Goal: Information Seeking & Learning: Learn about a topic

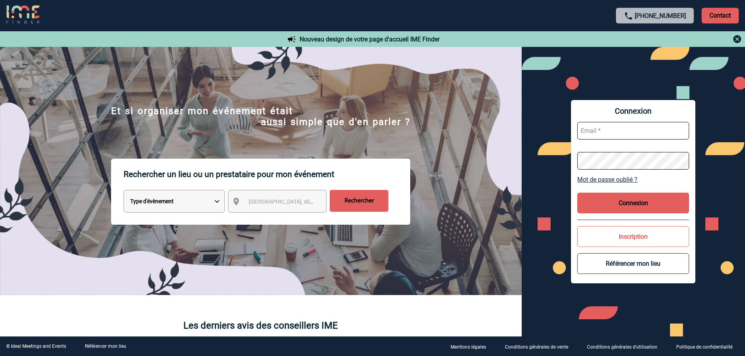
type input "cbaatz@ime-groupe.com"
click at [614, 208] on button "Connexion" at bounding box center [633, 203] width 112 height 21
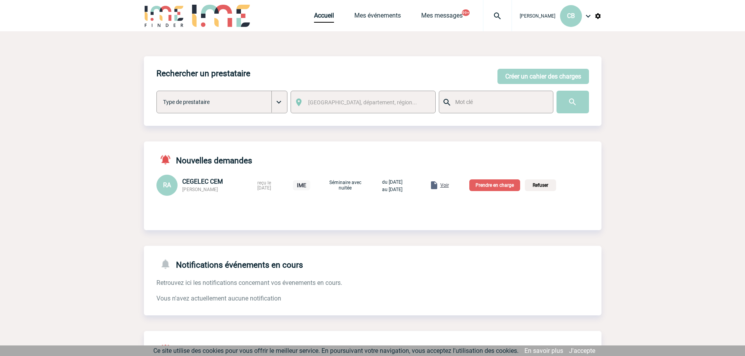
click at [496, 104] on input "text" at bounding box center [499, 102] width 93 height 10
type input "connexion nature"
click at [556, 91] on input "image" at bounding box center [572, 102] width 32 height 23
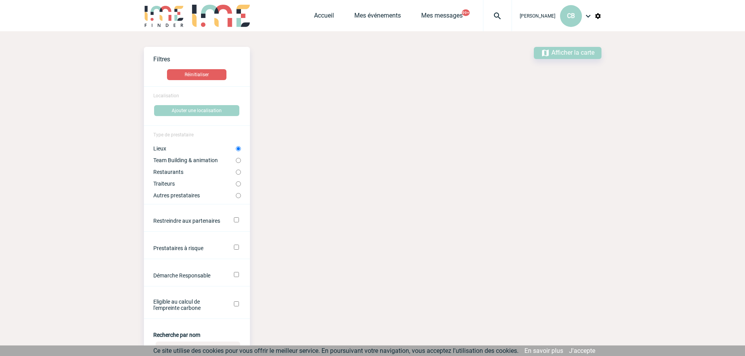
click at [238, 159] on input "Team Building & animation" at bounding box center [238, 160] width 5 height 5
radio input "true"
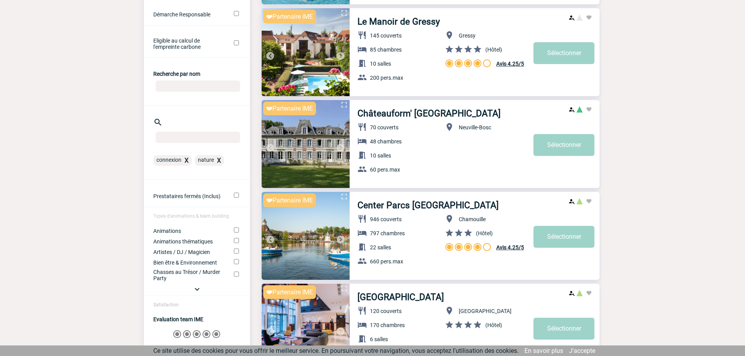
scroll to position [156, 0]
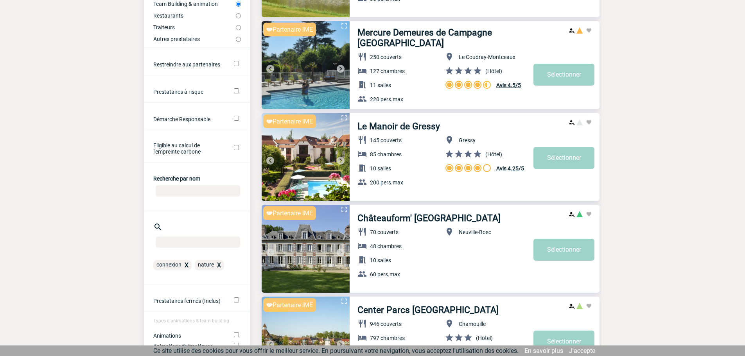
click at [217, 266] on span "X" at bounding box center [219, 264] width 4 height 7
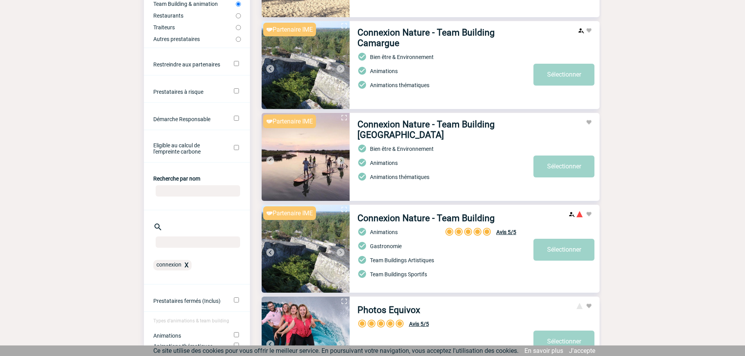
click at [429, 216] on link "Connexion Nature - Team Building" at bounding box center [425, 218] width 137 height 11
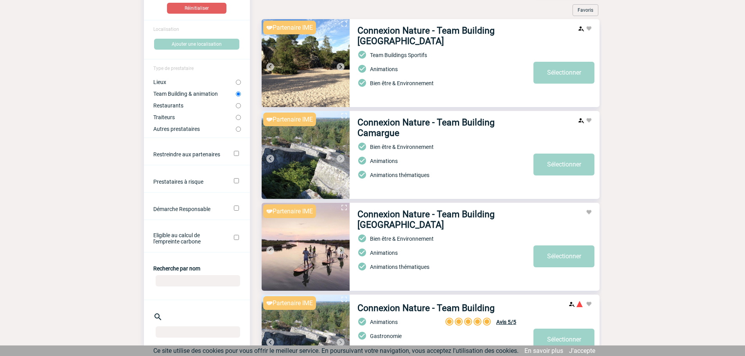
scroll to position [195, 0]
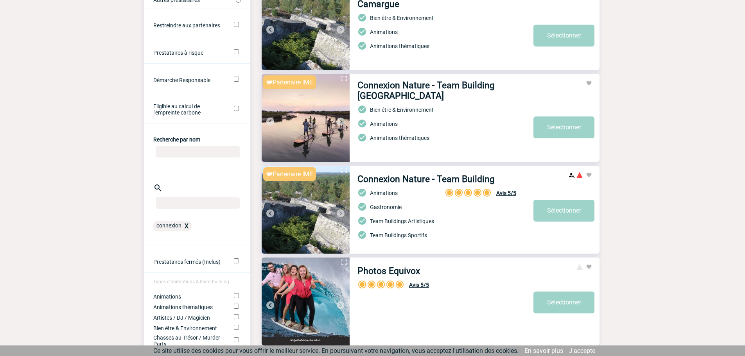
click at [187, 227] on span "X" at bounding box center [186, 225] width 4 height 7
click at [190, 205] on input "text" at bounding box center [198, 202] width 84 height 11
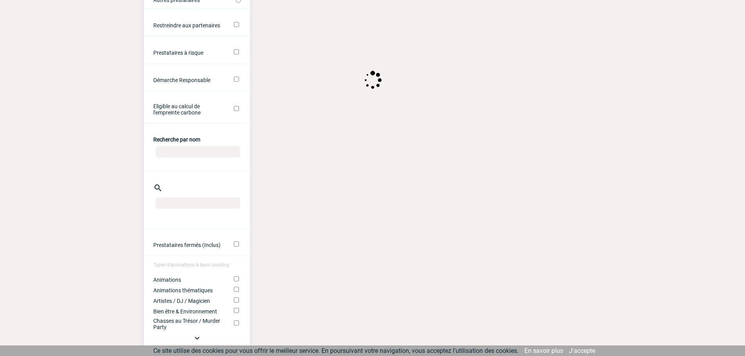
click at [193, 156] on input "Recherche par nom" at bounding box center [198, 151] width 84 height 11
type input "jko"
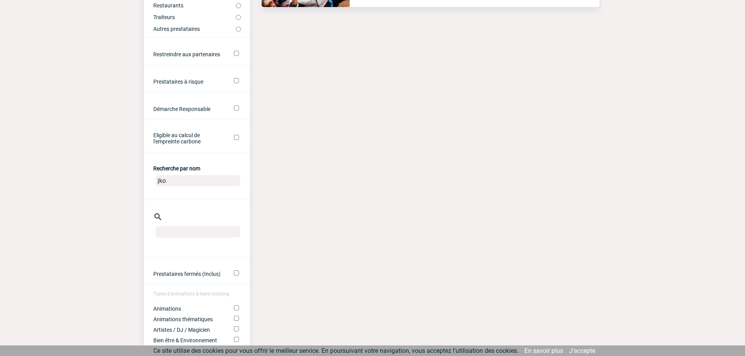
scroll to position [78, 0]
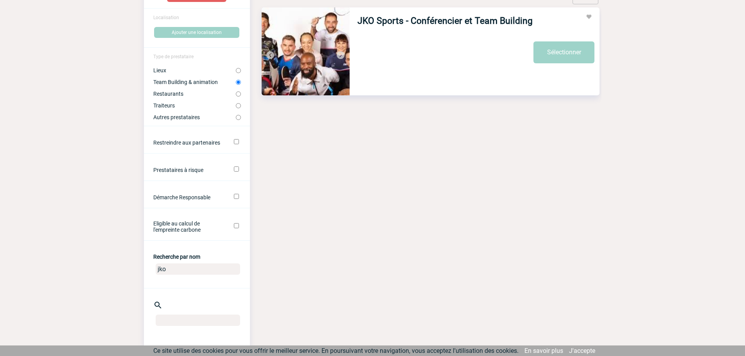
click at [295, 58] on img at bounding box center [305, 51] width 88 height 88
drag, startPoint x: 177, startPoint y: 267, endPoint x: 114, endPoint y: 283, distance: 65.0
click at [114, 283] on body "Caroline BAATZ CB Accueil Mes événements" at bounding box center [372, 267] width 745 height 690
type input "nable"
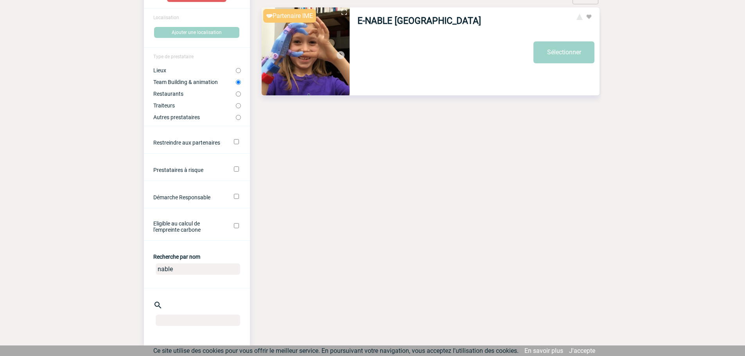
click at [406, 22] on link "E-NABLE [GEOGRAPHIC_DATA]" at bounding box center [419, 21] width 124 height 11
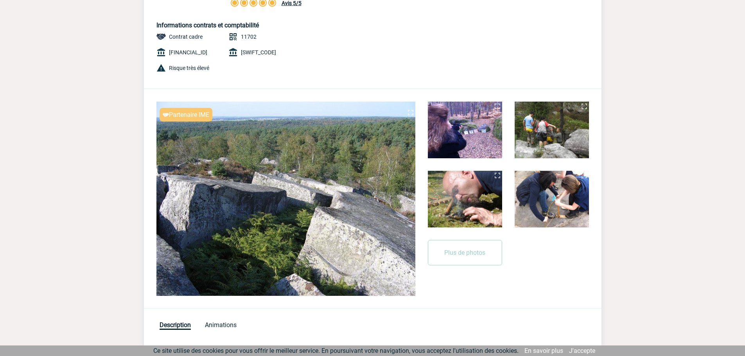
scroll to position [117, 0]
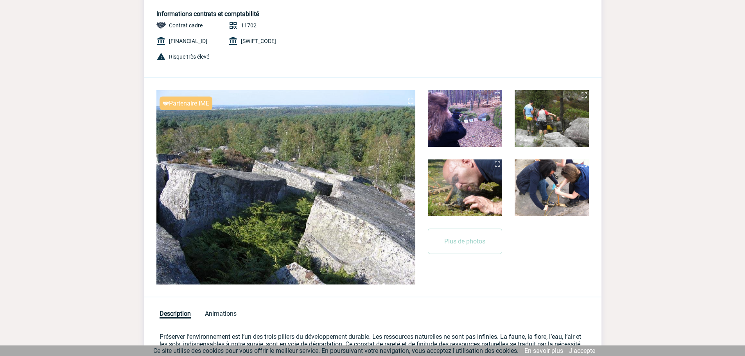
click at [260, 149] on img at bounding box center [285, 187] width 259 height 194
click at [464, 240] on button "Plus de photos" at bounding box center [465, 241] width 74 height 25
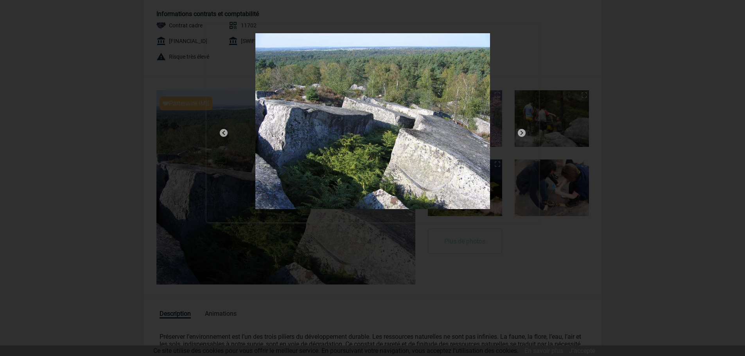
click at [521, 134] on img at bounding box center [521, 132] width 9 height 9
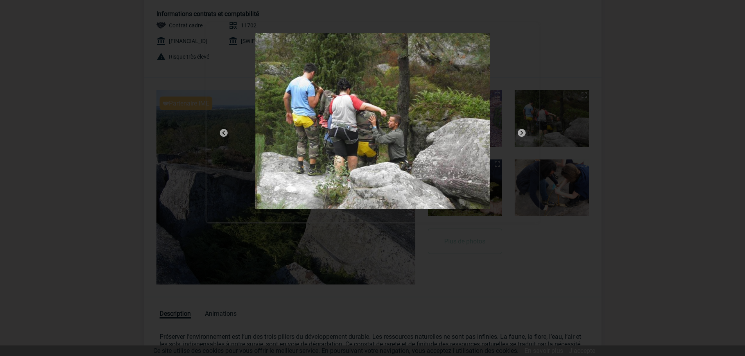
click at [521, 134] on img at bounding box center [521, 132] width 9 height 9
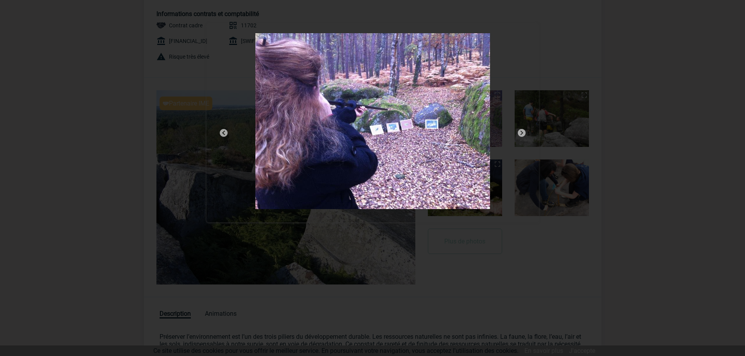
click at [521, 134] on img at bounding box center [521, 132] width 9 height 9
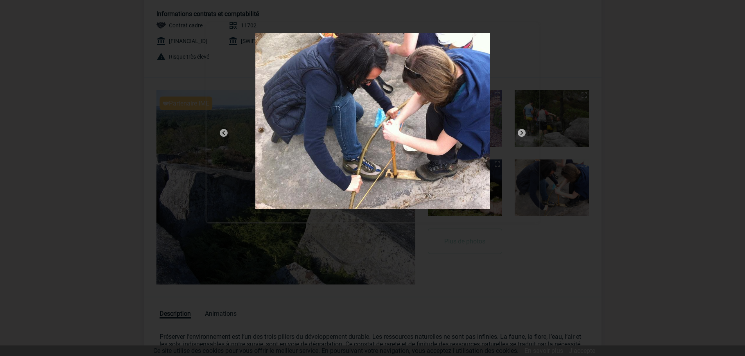
click at [521, 134] on img at bounding box center [521, 132] width 9 height 9
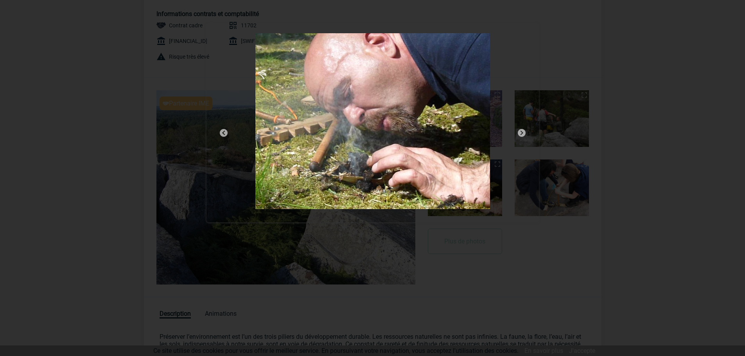
click at [521, 134] on img at bounding box center [521, 132] width 9 height 9
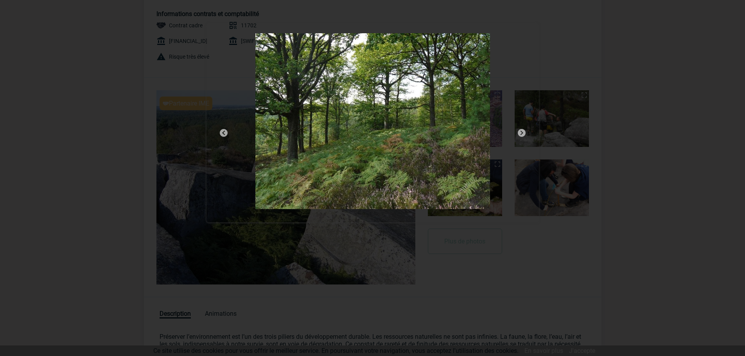
click at [521, 134] on img at bounding box center [521, 132] width 9 height 9
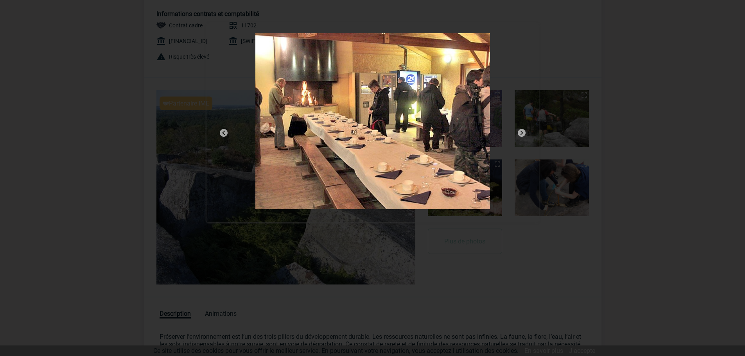
click at [521, 134] on img at bounding box center [521, 132] width 9 height 9
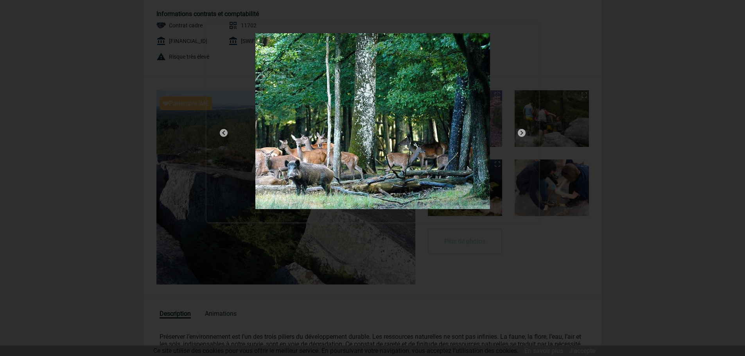
click at [521, 134] on img at bounding box center [521, 132] width 9 height 9
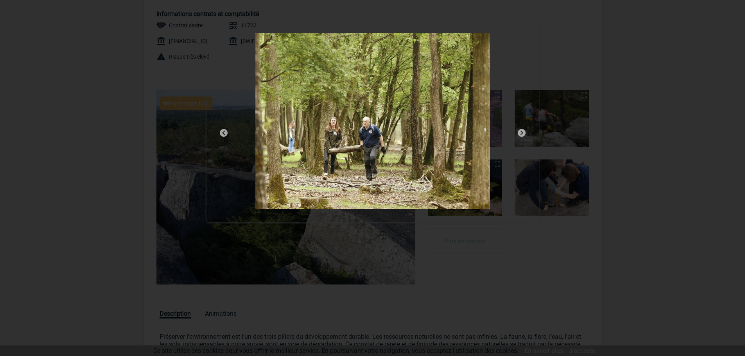
click at [521, 134] on img at bounding box center [521, 132] width 9 height 9
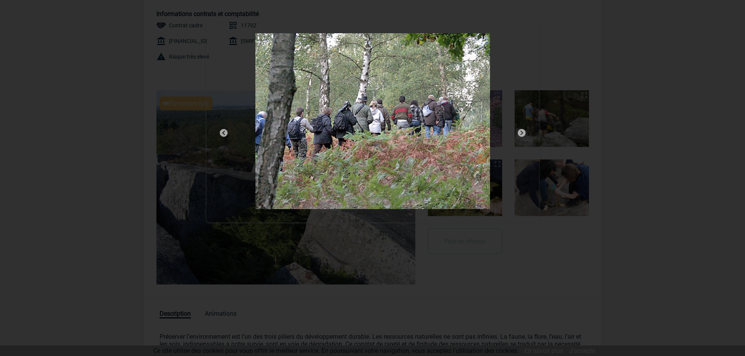
click at [521, 134] on img at bounding box center [521, 132] width 9 height 9
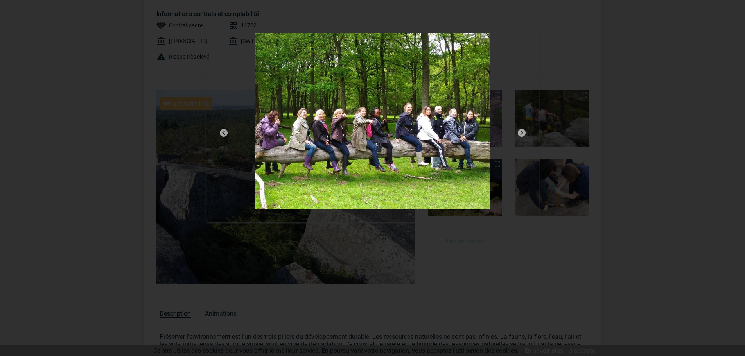
click at [521, 134] on img at bounding box center [521, 132] width 9 height 9
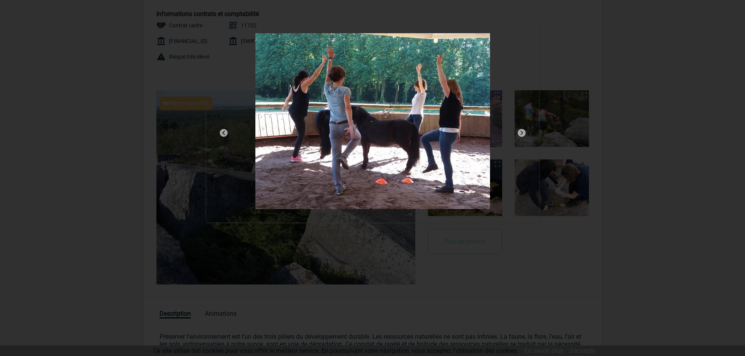
click at [521, 134] on img at bounding box center [521, 132] width 9 height 9
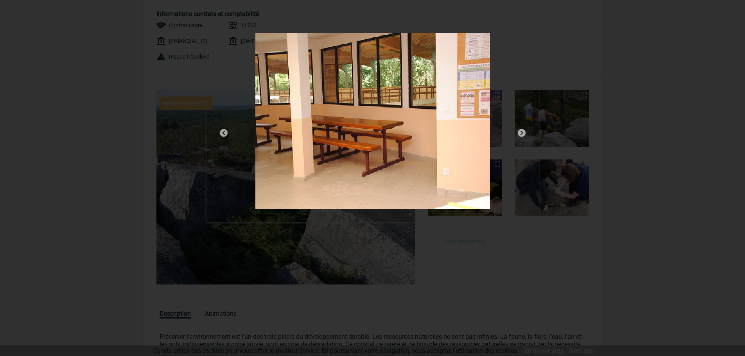
click at [521, 134] on img at bounding box center [521, 132] width 9 height 9
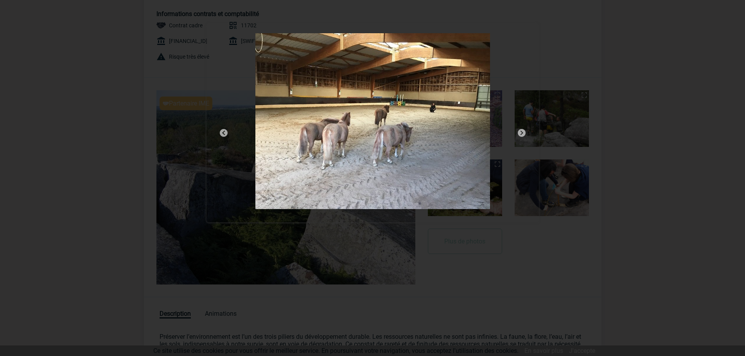
click at [521, 134] on img at bounding box center [521, 132] width 9 height 9
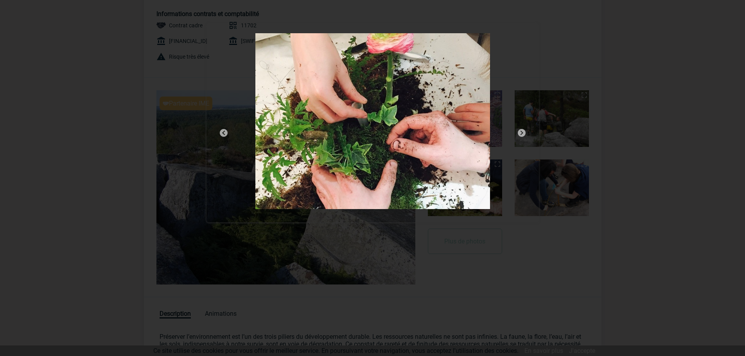
click at [521, 134] on img at bounding box center [521, 132] width 9 height 9
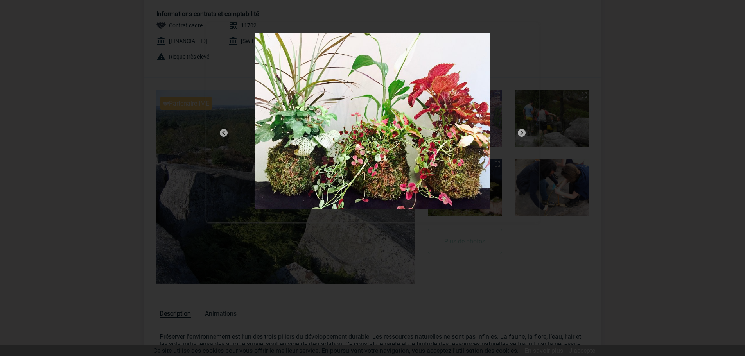
click at [521, 134] on img at bounding box center [521, 132] width 9 height 9
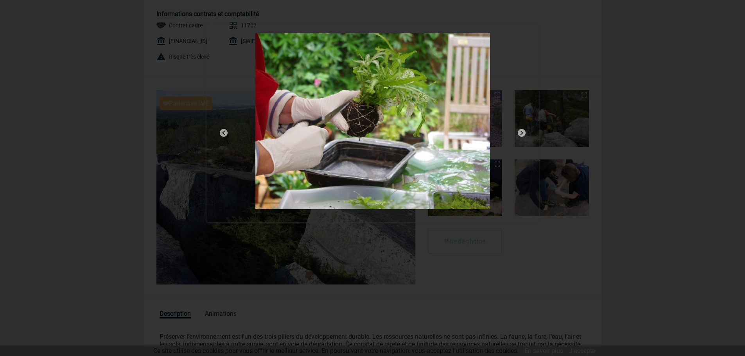
click at [521, 134] on img at bounding box center [521, 132] width 9 height 9
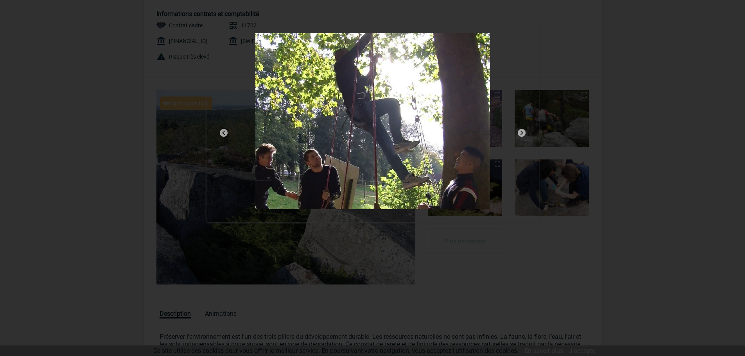
click at [524, 133] on img at bounding box center [521, 132] width 9 height 9
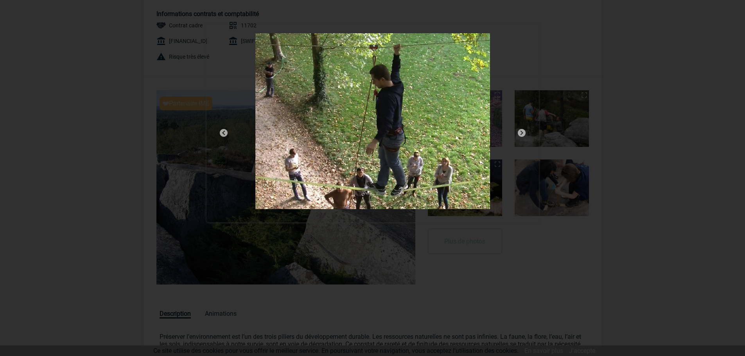
click at [524, 133] on img at bounding box center [521, 132] width 9 height 9
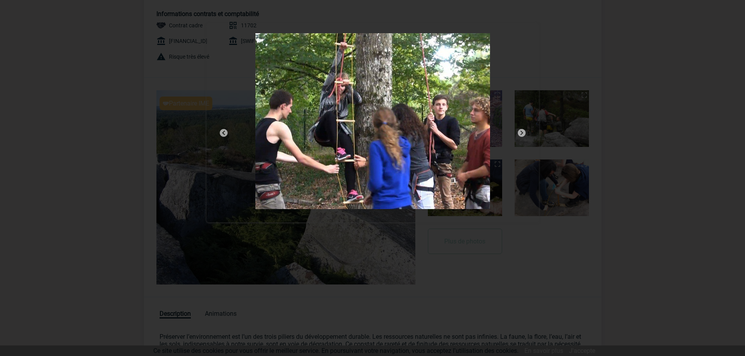
click at [524, 133] on img at bounding box center [521, 132] width 9 height 9
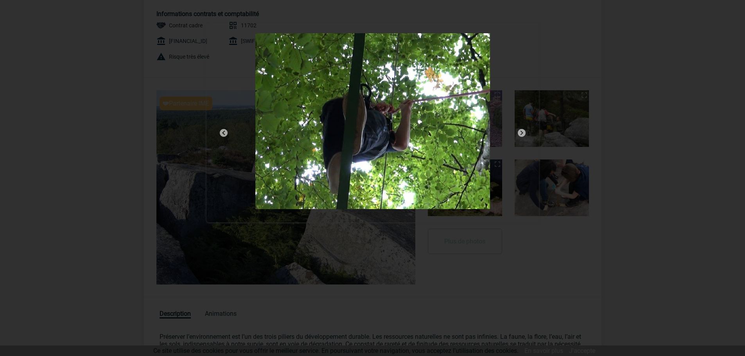
click at [524, 133] on img at bounding box center [521, 132] width 9 height 9
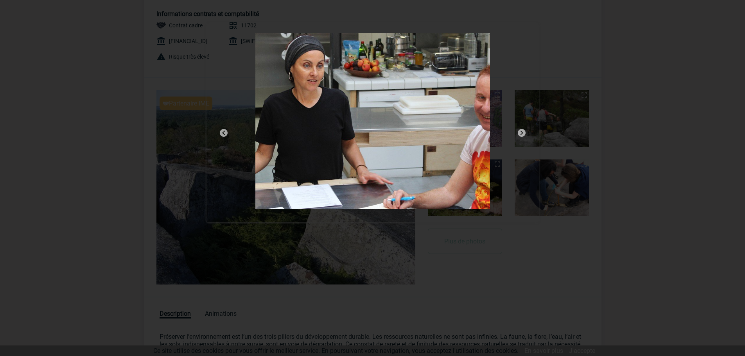
click at [524, 133] on img at bounding box center [521, 132] width 9 height 9
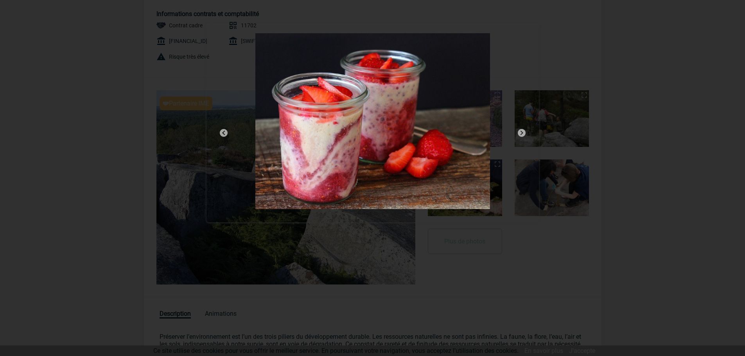
click at [524, 133] on img at bounding box center [521, 132] width 9 height 9
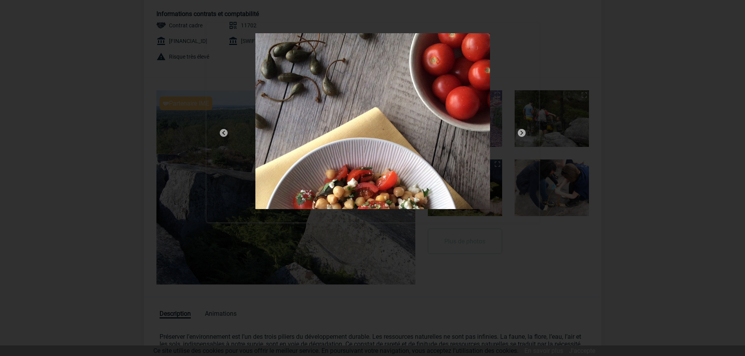
click at [524, 133] on img at bounding box center [521, 132] width 9 height 9
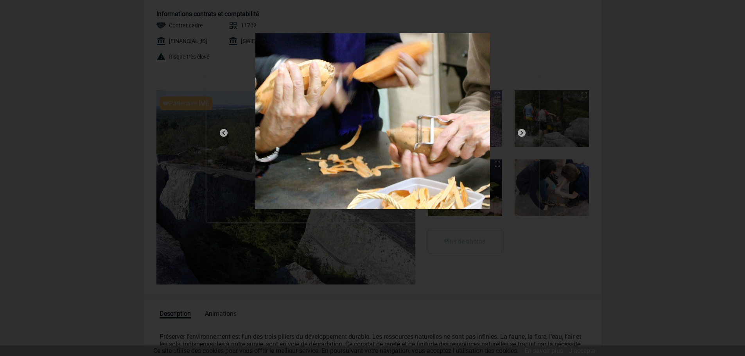
click at [524, 133] on img at bounding box center [521, 132] width 9 height 9
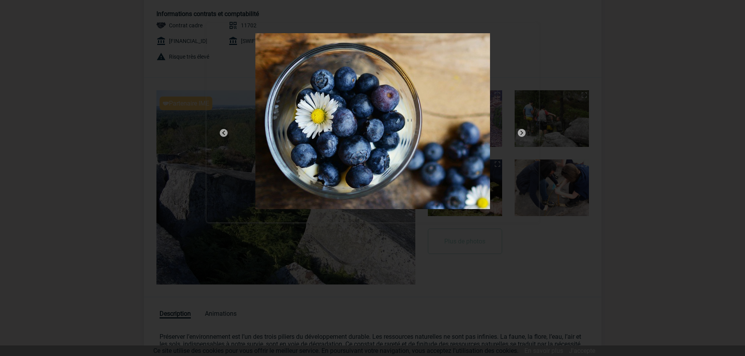
click at [524, 133] on img at bounding box center [521, 132] width 9 height 9
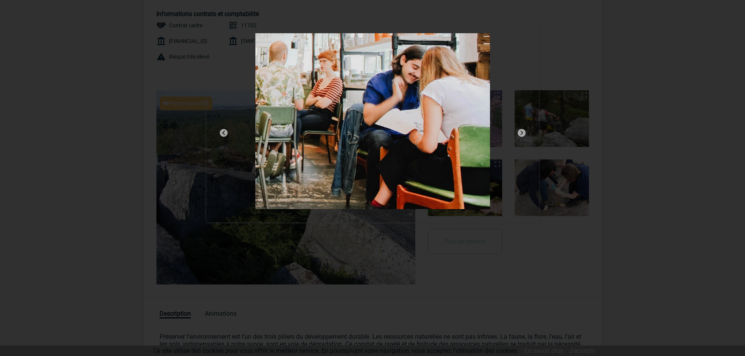
click at [524, 133] on img at bounding box center [521, 132] width 9 height 9
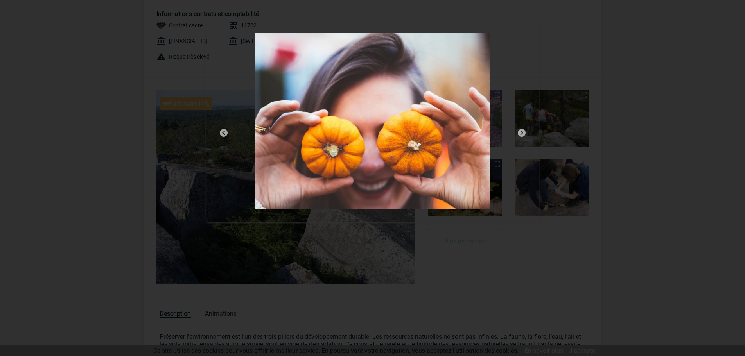
click at [524, 133] on img at bounding box center [521, 132] width 9 height 9
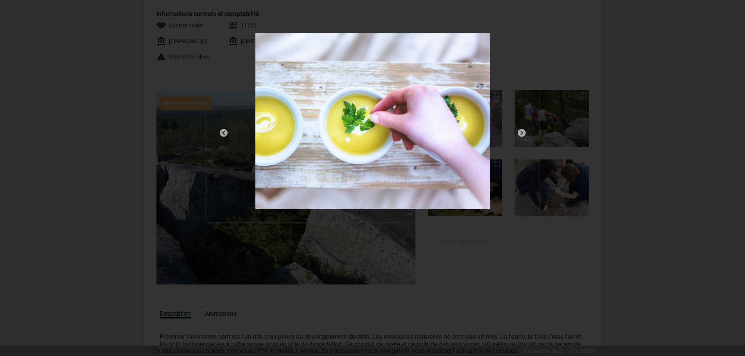
click at [524, 133] on img at bounding box center [521, 132] width 9 height 9
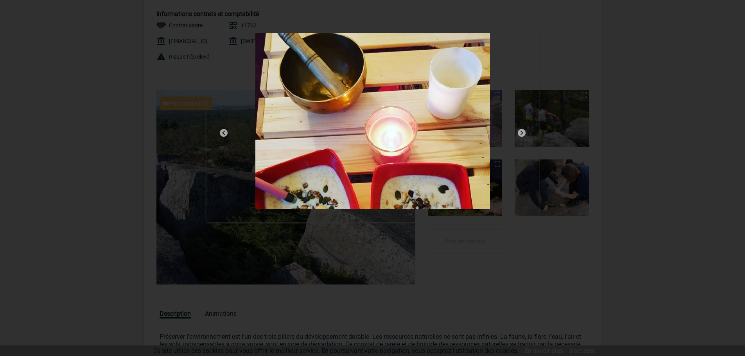
click at [524, 133] on img at bounding box center [521, 132] width 9 height 9
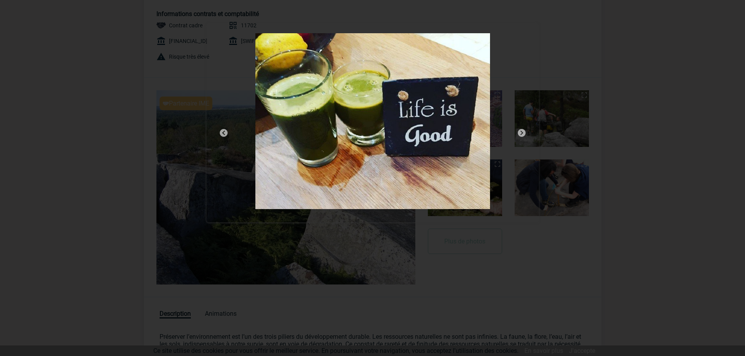
click at [524, 133] on img at bounding box center [521, 132] width 9 height 9
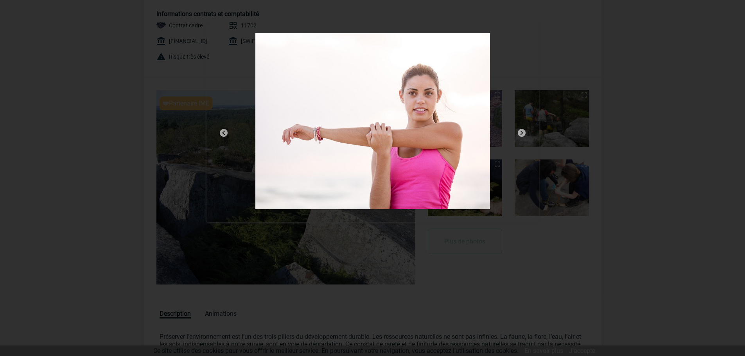
click at [524, 133] on img at bounding box center [521, 132] width 9 height 9
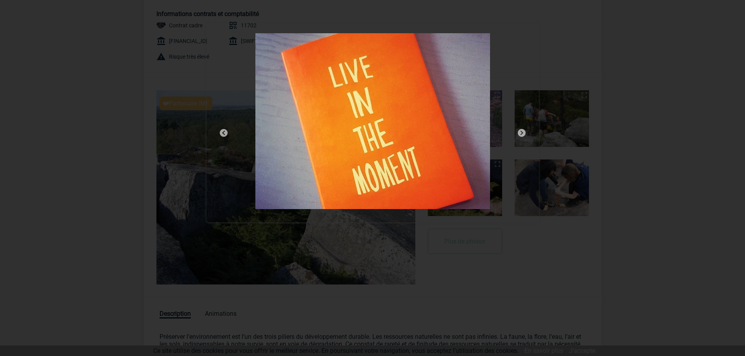
click at [524, 133] on img at bounding box center [521, 132] width 9 height 9
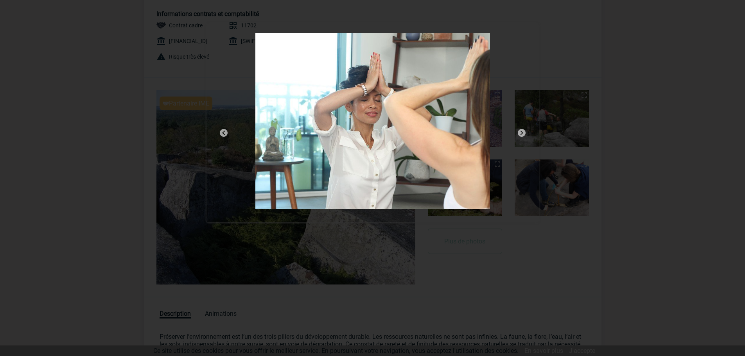
click at [524, 134] on img at bounding box center [521, 132] width 9 height 9
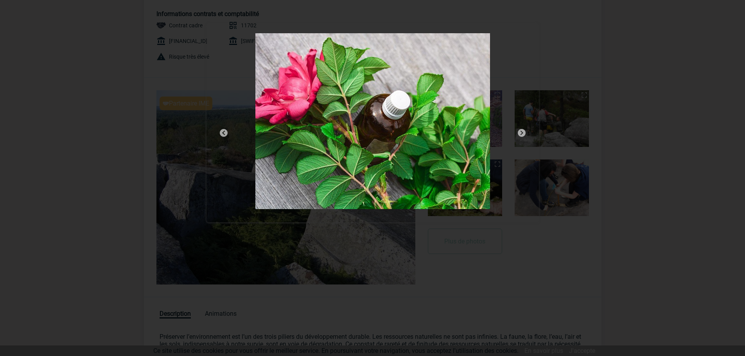
click at [524, 134] on img at bounding box center [521, 132] width 9 height 9
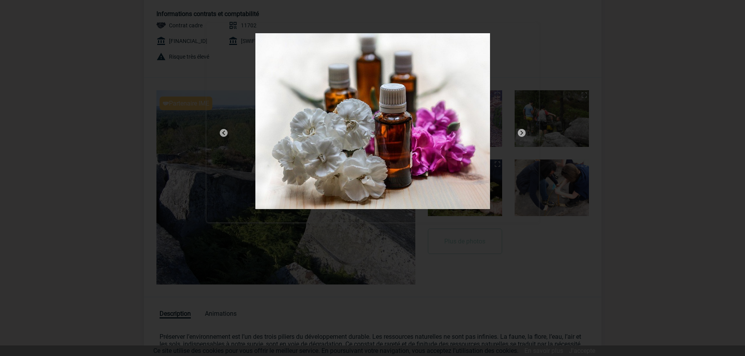
click at [524, 134] on img at bounding box center [521, 132] width 9 height 9
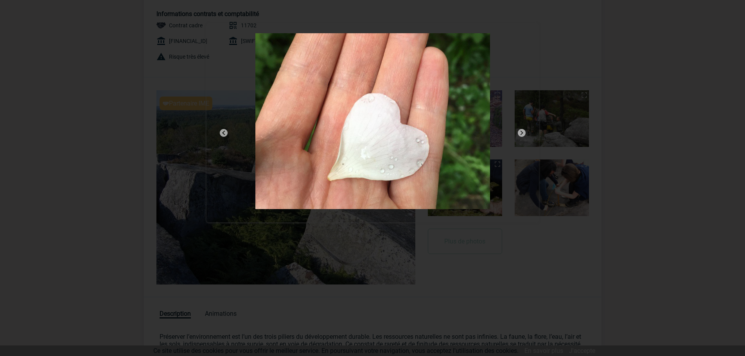
click at [524, 134] on img at bounding box center [521, 132] width 9 height 9
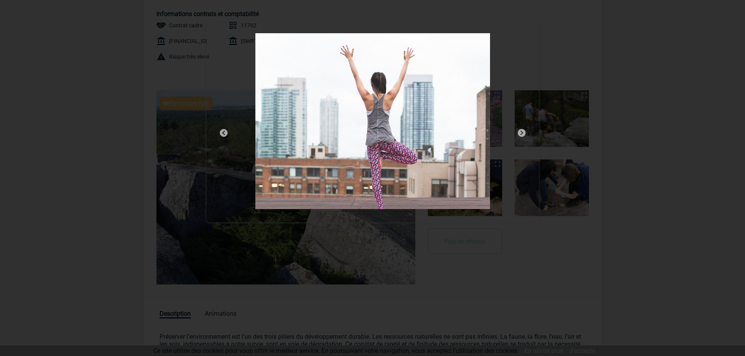
click at [524, 134] on img at bounding box center [521, 132] width 9 height 9
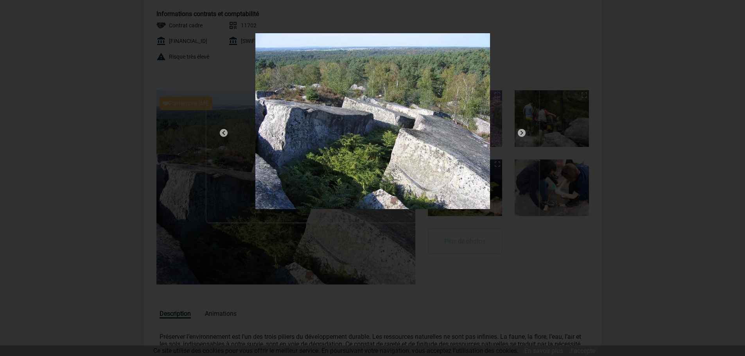
click at [524, 134] on img at bounding box center [521, 132] width 9 height 9
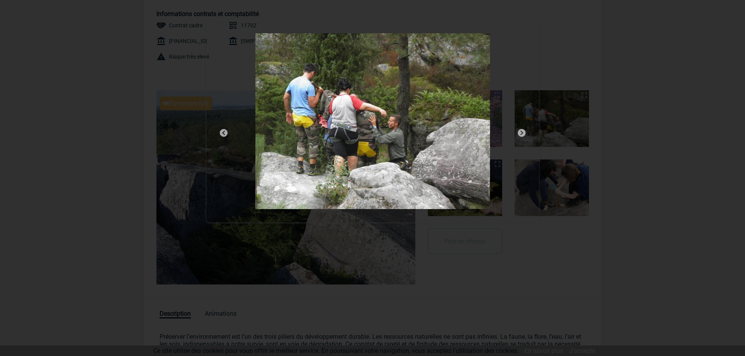
click at [618, 102] on div at bounding box center [372, 178] width 745 height 356
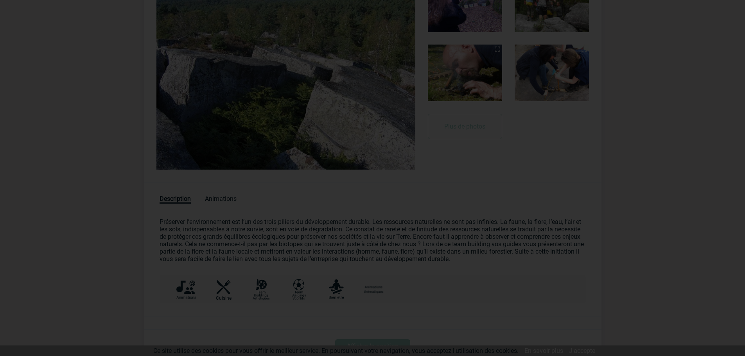
scroll to position [235, 0]
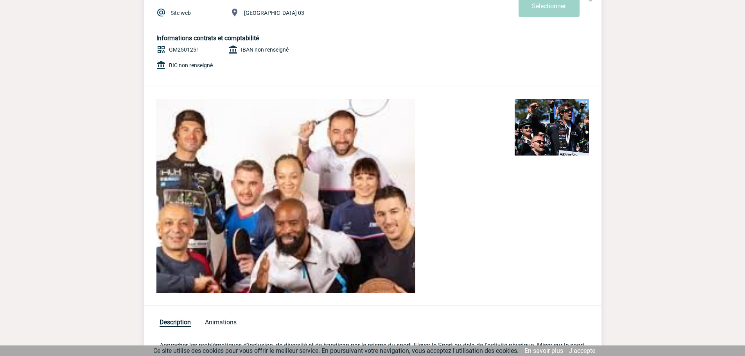
scroll to position [195, 0]
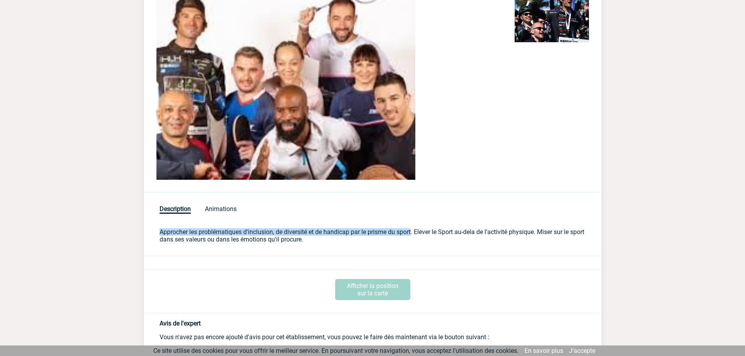
drag, startPoint x: 159, startPoint y: 233, endPoint x: 414, endPoint y: 228, distance: 255.3
click at [414, 228] on div "Description Approcher les problématiques d'inclusion, de diversité et de handic…" at bounding box center [372, 235] width 457 height 15
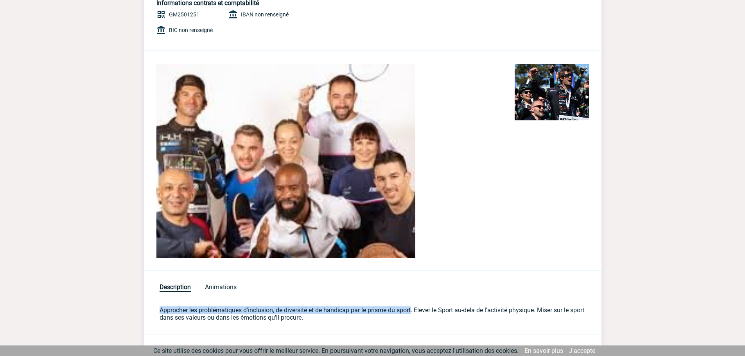
scroll to position [0, 0]
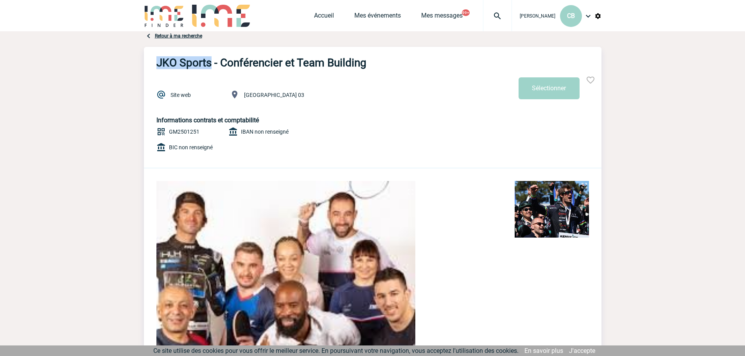
drag, startPoint x: 162, startPoint y: 63, endPoint x: 211, endPoint y: 63, distance: 48.9
click at [211, 63] on h3 "JKO Sports - Conférencier et Team Building" at bounding box center [261, 62] width 210 height 13
copy h3 "JKO Sports"
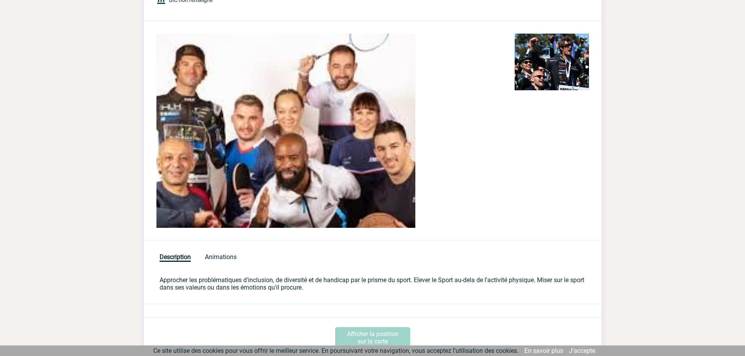
scroll to position [195, 0]
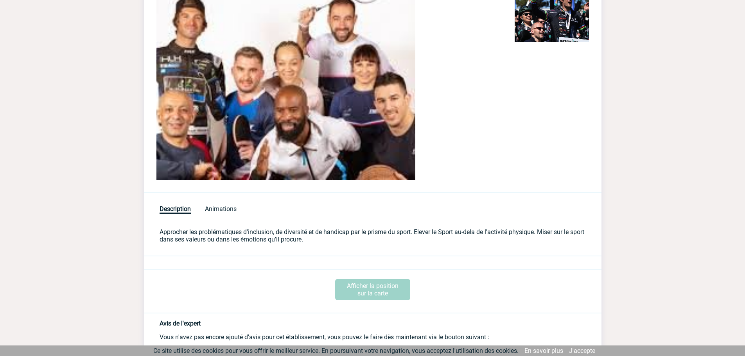
click at [418, 233] on p "Approcher les problématiques d'inclusion, de diversité et de handicap par le pr…" at bounding box center [372, 235] width 426 height 15
drag, startPoint x: 417, startPoint y: 232, endPoint x: 487, endPoint y: 221, distance: 71.6
click at [487, 221] on div "JKO Sports - Conférencier et Team Building Site web Paris 03 Informations contr…" at bounding box center [372, 104] width 457 height 507
click at [499, 234] on p "Approcher les problématiques d'inclusion, de diversité et de handicap par le pr…" at bounding box center [372, 235] width 426 height 15
drag, startPoint x: 541, startPoint y: 231, endPoint x: 546, endPoint y: 240, distance: 10.4
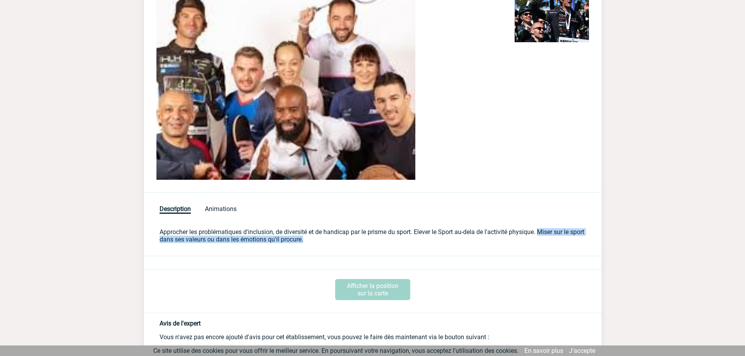
click at [546, 240] on p "Approcher les problématiques d'inclusion, de diversité et de handicap par le pr…" at bounding box center [372, 235] width 426 height 15
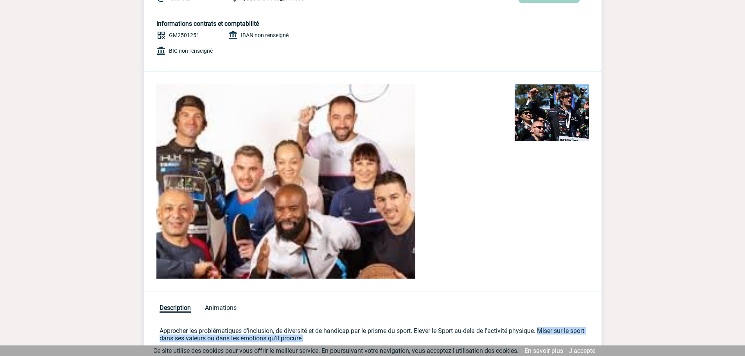
scroll to position [0, 0]
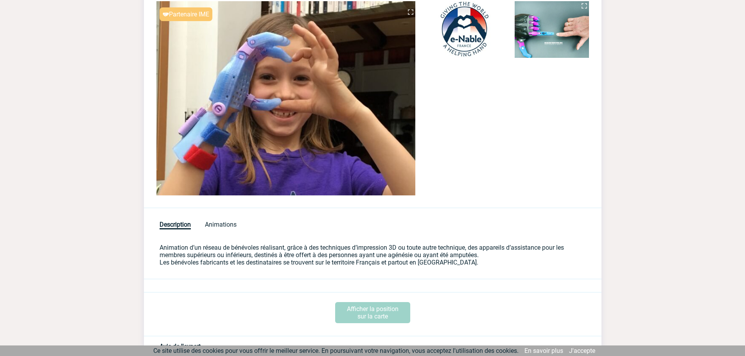
scroll to position [156, 0]
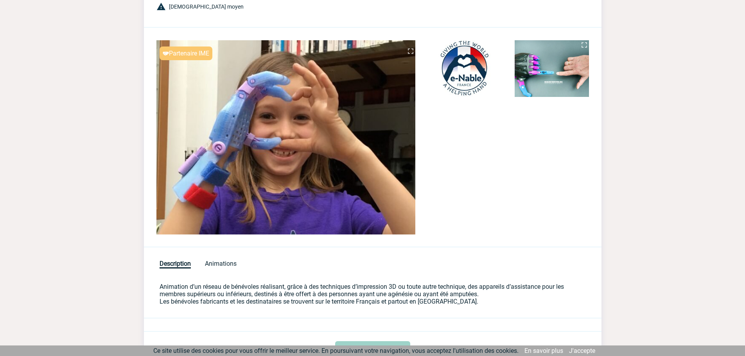
click at [584, 40] on img at bounding box center [583, 44] width 9 height 9
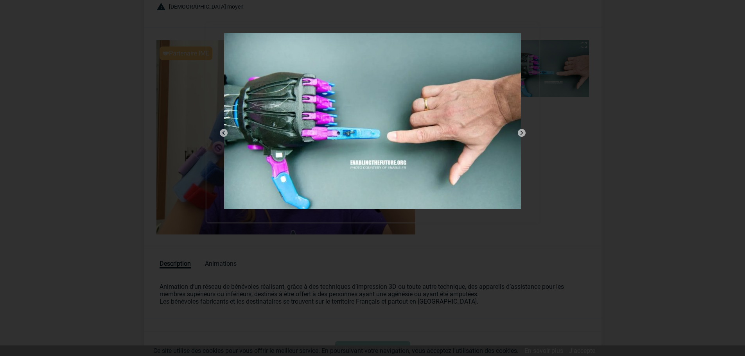
click at [630, 43] on div at bounding box center [372, 178] width 745 height 356
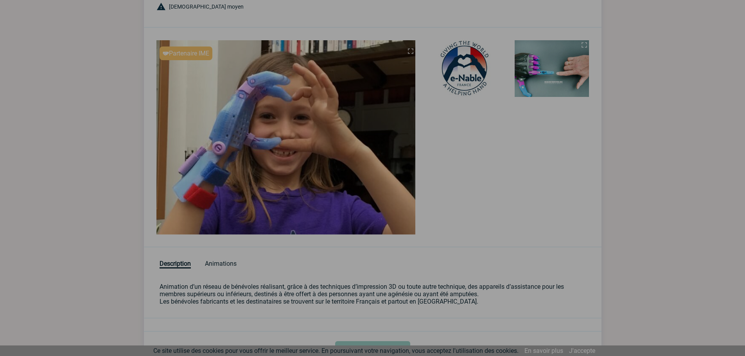
click at [586, 177] on div at bounding box center [372, 178] width 745 height 356
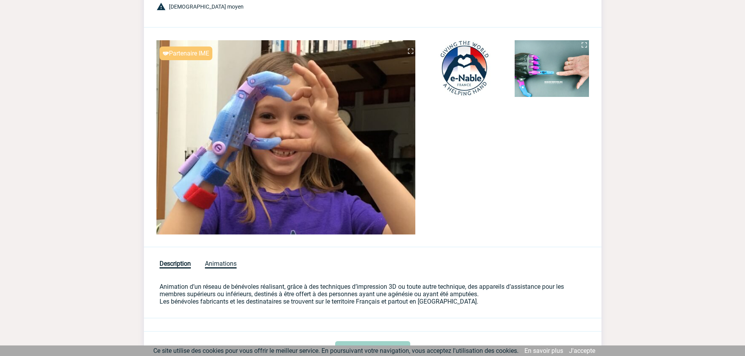
click at [215, 265] on span "Animations" at bounding box center [221, 264] width 32 height 9
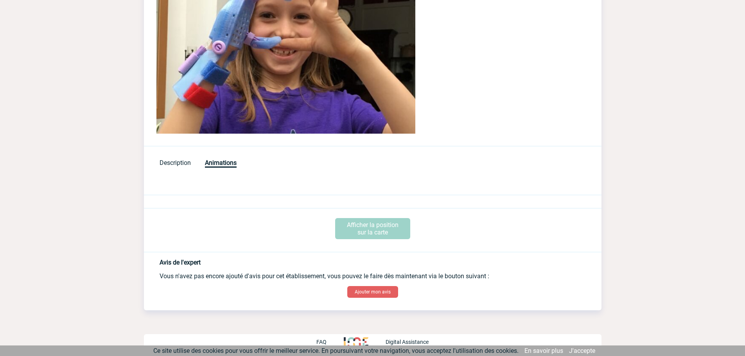
scroll to position [258, 0]
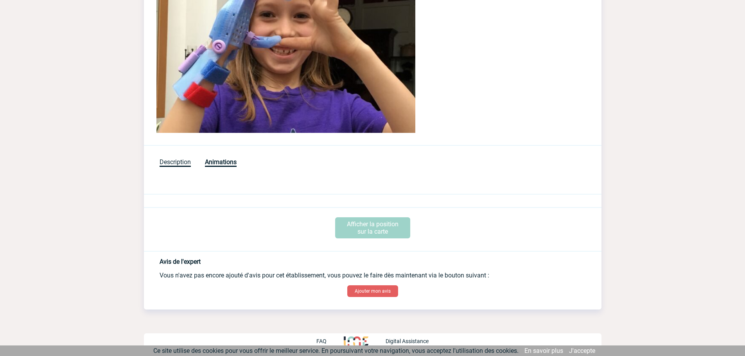
click at [174, 163] on span "Description" at bounding box center [174, 162] width 31 height 9
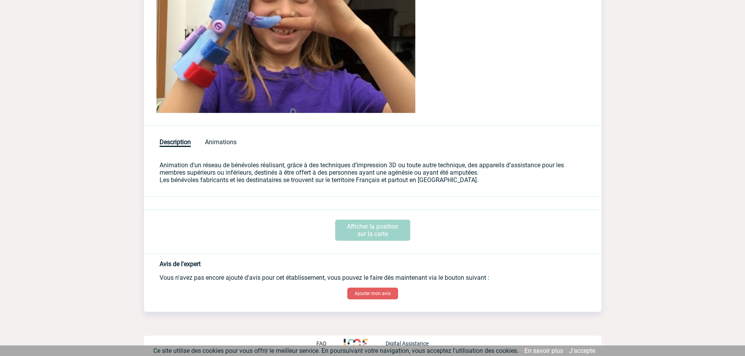
scroll to position [280, 0]
